Goal: Transaction & Acquisition: Purchase product/service

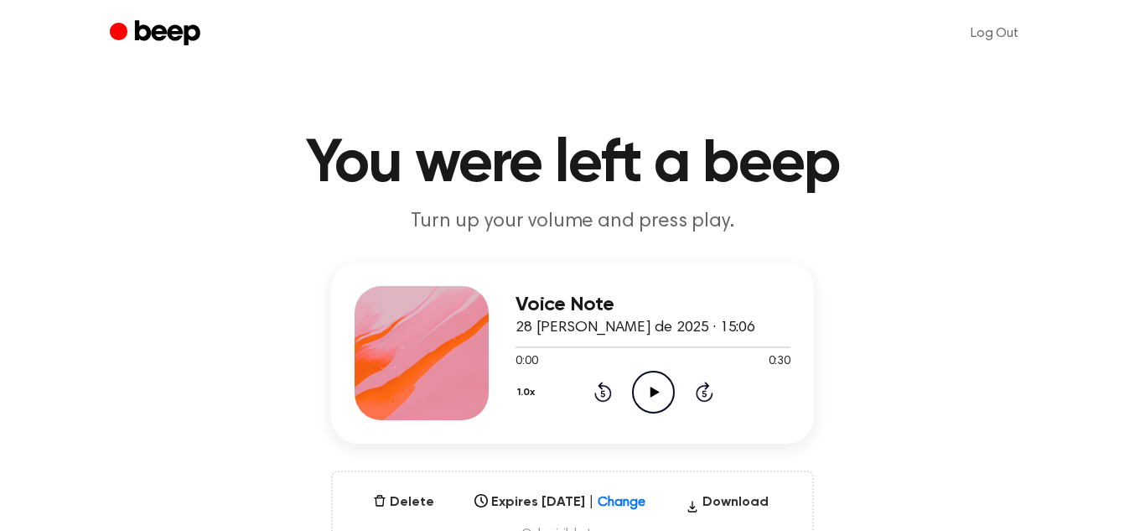
click at [651, 403] on icon "Play Audio" at bounding box center [653, 392] width 43 height 43
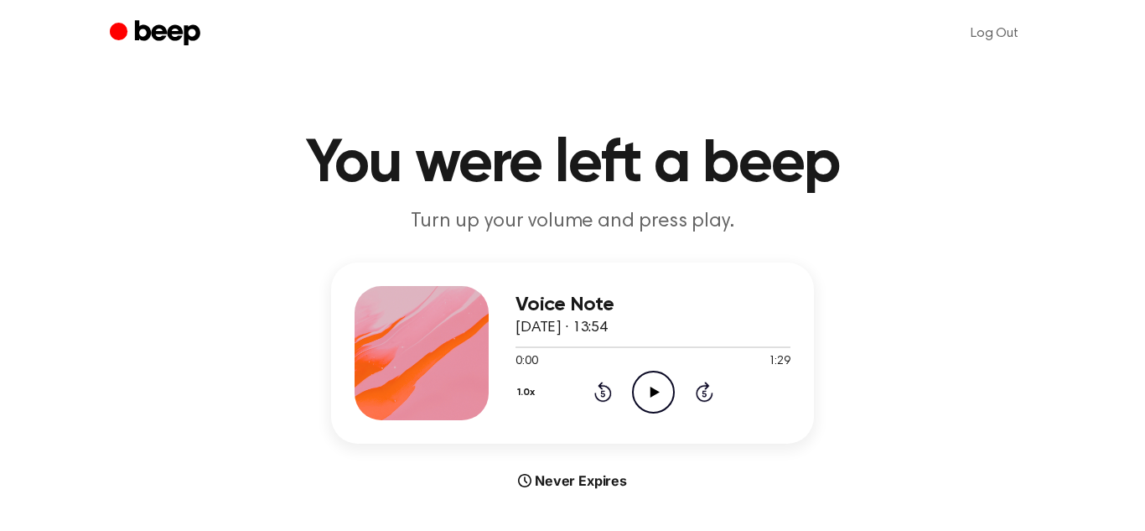
click at [664, 396] on icon "Play Audio" at bounding box center [653, 392] width 43 height 43
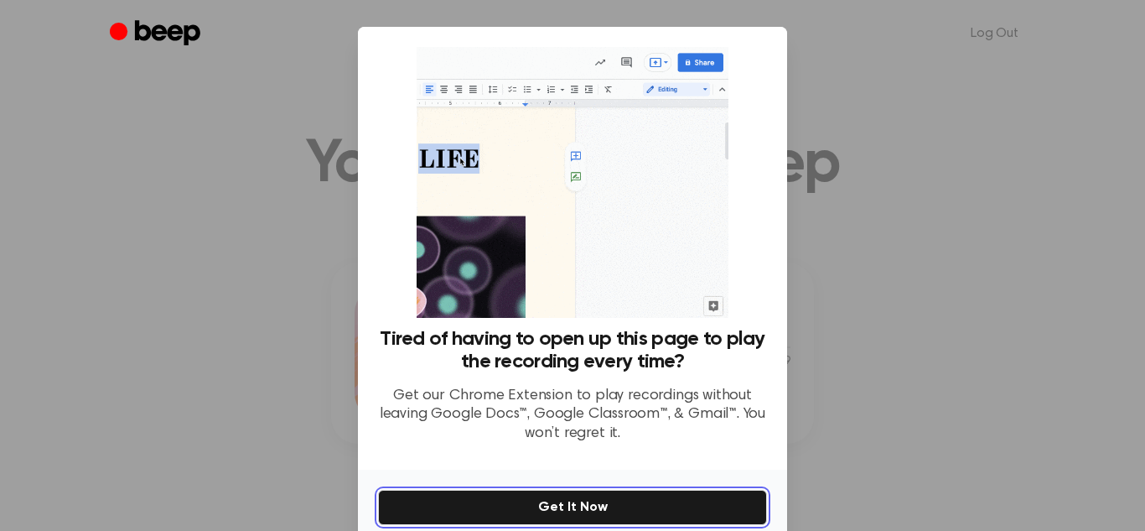
click at [686, 495] on button "Get It Now" at bounding box center [572, 507] width 389 height 35
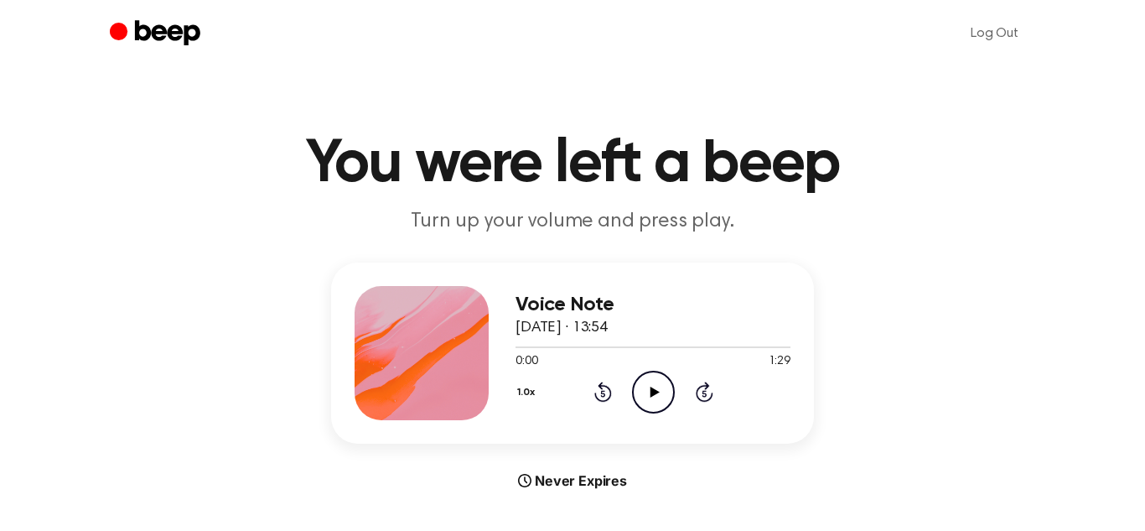
click at [652, 383] on icon "Play Audio" at bounding box center [653, 392] width 43 height 43
